Goal: Information Seeking & Learning: Learn about a topic

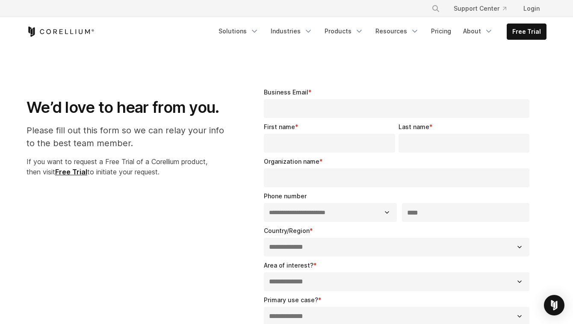
select select "**"
click at [356, 31] on link "Products" at bounding box center [343, 31] width 49 height 15
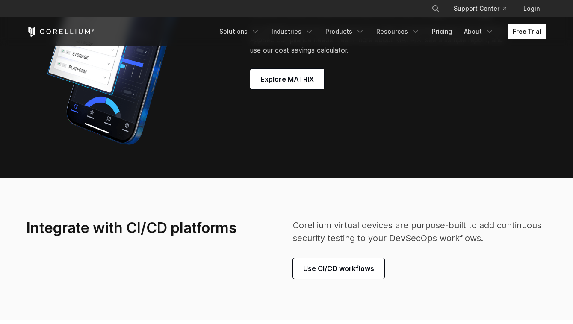
scroll to position [1967, 0]
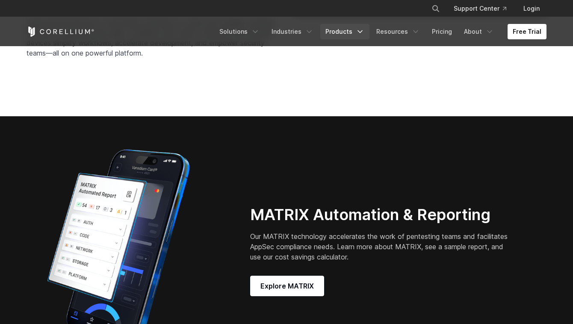
click at [353, 31] on link "Products" at bounding box center [344, 31] width 49 height 15
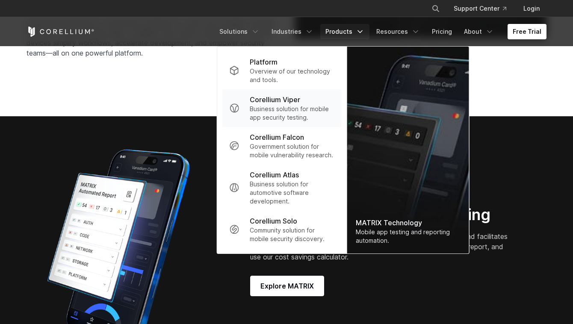
click at [288, 119] on p "Business solution for mobile app security testing." at bounding box center [292, 113] width 85 height 17
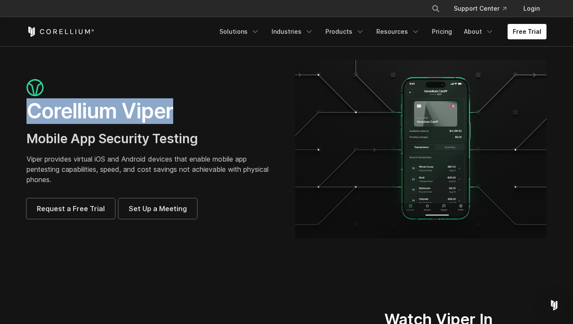
drag, startPoint x: 27, startPoint y: 110, endPoint x: 179, endPoint y: 116, distance: 151.9
click at [179, 116] on h1 "Corellium Viper" at bounding box center [152, 111] width 251 height 26
copy h1 "Corellium Viper"
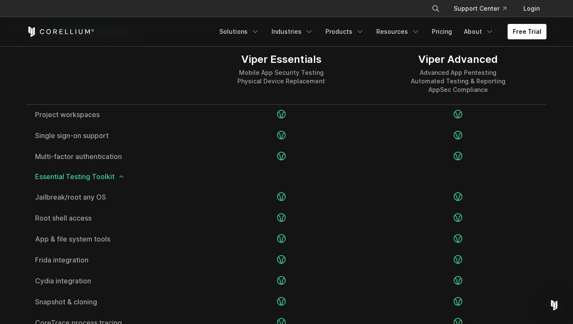
scroll to position [1154, 0]
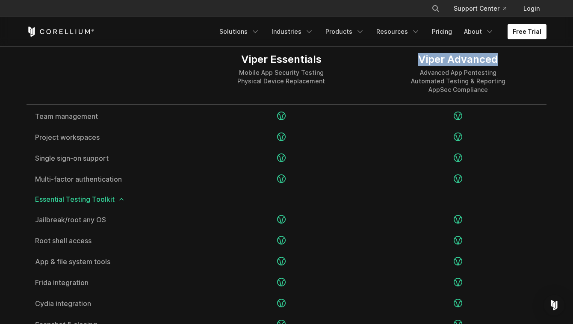
drag, startPoint x: 416, startPoint y: 57, endPoint x: 501, endPoint y: 59, distance: 84.2
click at [501, 59] on div "Viper Advanced" at bounding box center [458, 59] width 94 height 13
copy div "Viper Advanced"
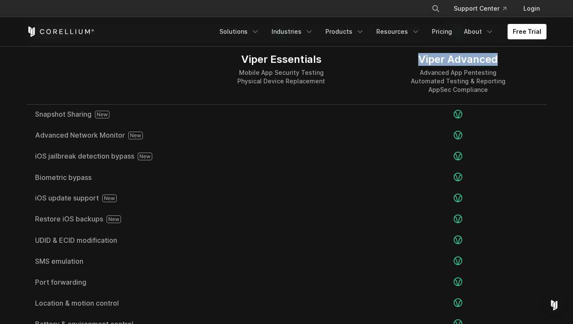
scroll to position [1582, 0]
